Goal: Check status

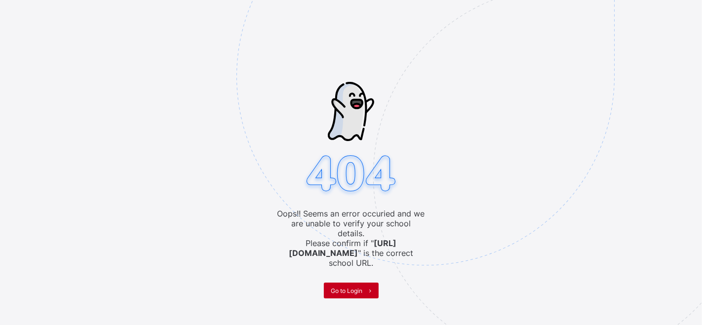
click at [347, 287] on span "Go to Login" at bounding box center [347, 290] width 32 height 7
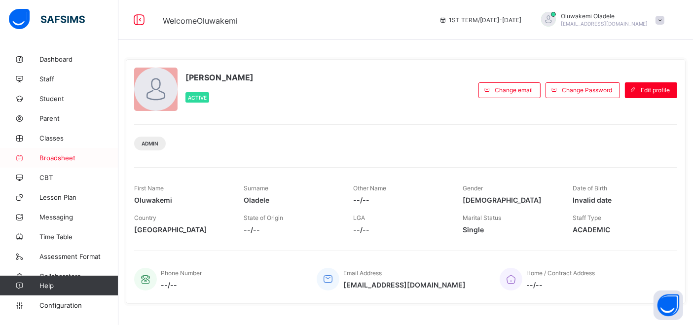
click at [59, 160] on span "Broadsheet" at bounding box center [78, 158] width 79 height 8
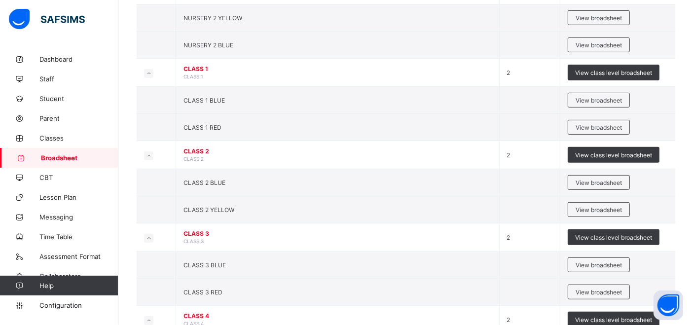
scroll to position [316, 0]
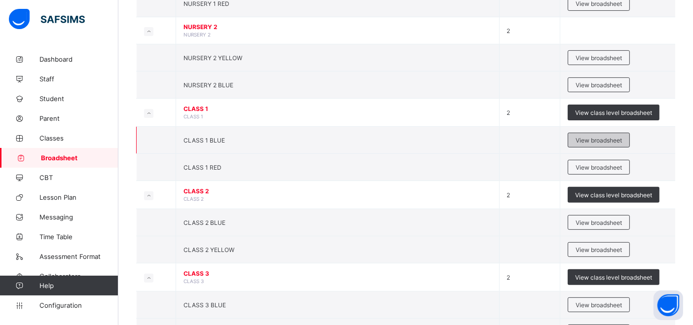
click at [599, 137] on span "View broadsheet" at bounding box center [599, 140] width 46 height 7
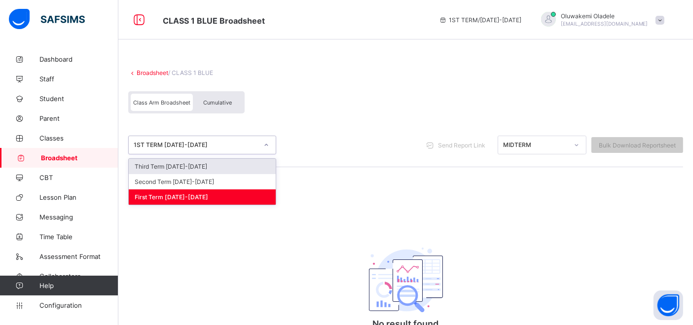
click at [268, 147] on icon at bounding box center [267, 145] width 6 height 10
click at [188, 167] on div "Third Term 2025-2026" at bounding box center [202, 166] width 147 height 15
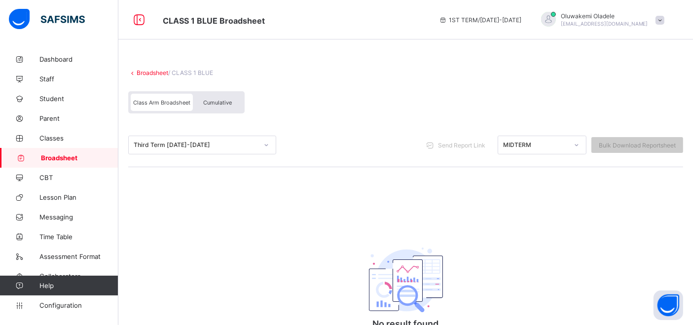
click at [218, 99] on span "Cumulative" at bounding box center [217, 102] width 29 height 7
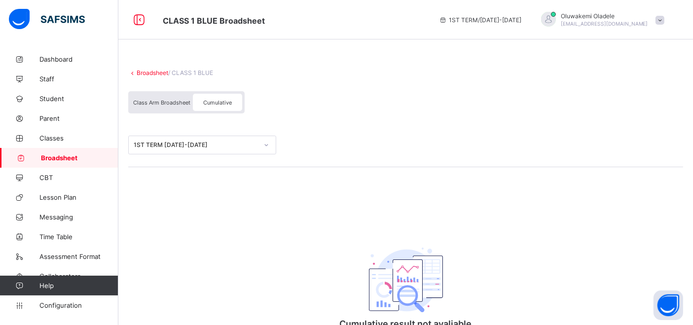
click at [159, 101] on span "Class Arm Broadsheet" at bounding box center [161, 102] width 57 height 7
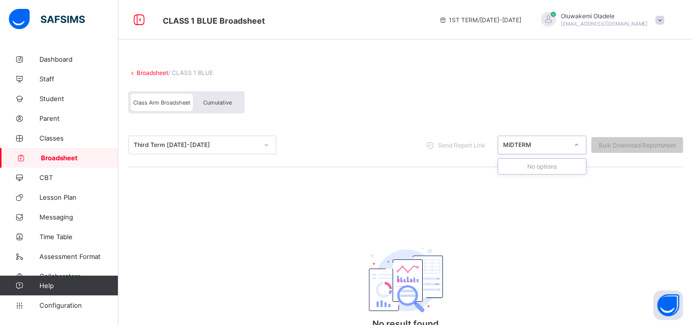
click at [580, 147] on icon at bounding box center [577, 145] width 6 height 10
click at [238, 147] on div "Third Term 2025-2026" at bounding box center [196, 145] width 124 height 7
click at [77, 158] on span "Broadsheet" at bounding box center [79, 158] width 77 height 8
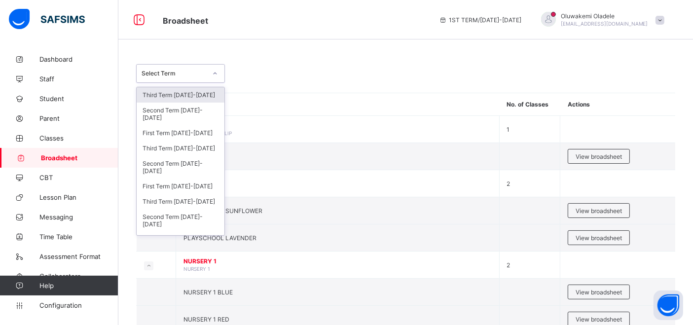
click at [214, 75] on icon at bounding box center [215, 74] width 6 height 10
click at [184, 146] on div "Third Term 2024-2025" at bounding box center [181, 148] width 88 height 15
